Goal: Check status: Check status

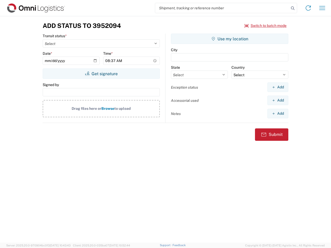
click at [222, 8] on input "search" at bounding box center [222, 8] width 134 height 10
click at [293, 8] on icon at bounding box center [292, 8] width 7 height 7
click at [308, 8] on icon at bounding box center [308, 8] width 8 height 8
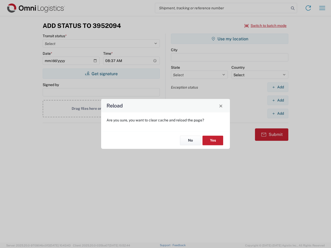
click at [266, 26] on div "Reload Are you sure, you want to clear cache and reload the page? No Yes" at bounding box center [165, 124] width 331 height 248
click at [101, 74] on div "Reload Are you sure, you want to clear cache and reload the page? No Yes" at bounding box center [165, 124] width 331 height 248
click at [230, 39] on div "Reload Are you sure, you want to clear cache and reload the page? No Yes" at bounding box center [165, 124] width 331 height 248
click at [278, 87] on div "Reload Are you sure, you want to clear cache and reload the page? No Yes" at bounding box center [165, 124] width 331 height 248
click at [278, 100] on div "Reload Are you sure, you want to clear cache and reload the page? No Yes" at bounding box center [165, 124] width 331 height 248
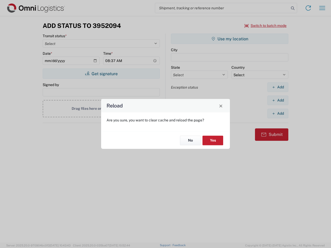
click at [278, 114] on div "Reload Are you sure, you want to clear cache and reload the page? No Yes" at bounding box center [165, 124] width 331 height 248
